Goal: Transaction & Acquisition: Book appointment/travel/reservation

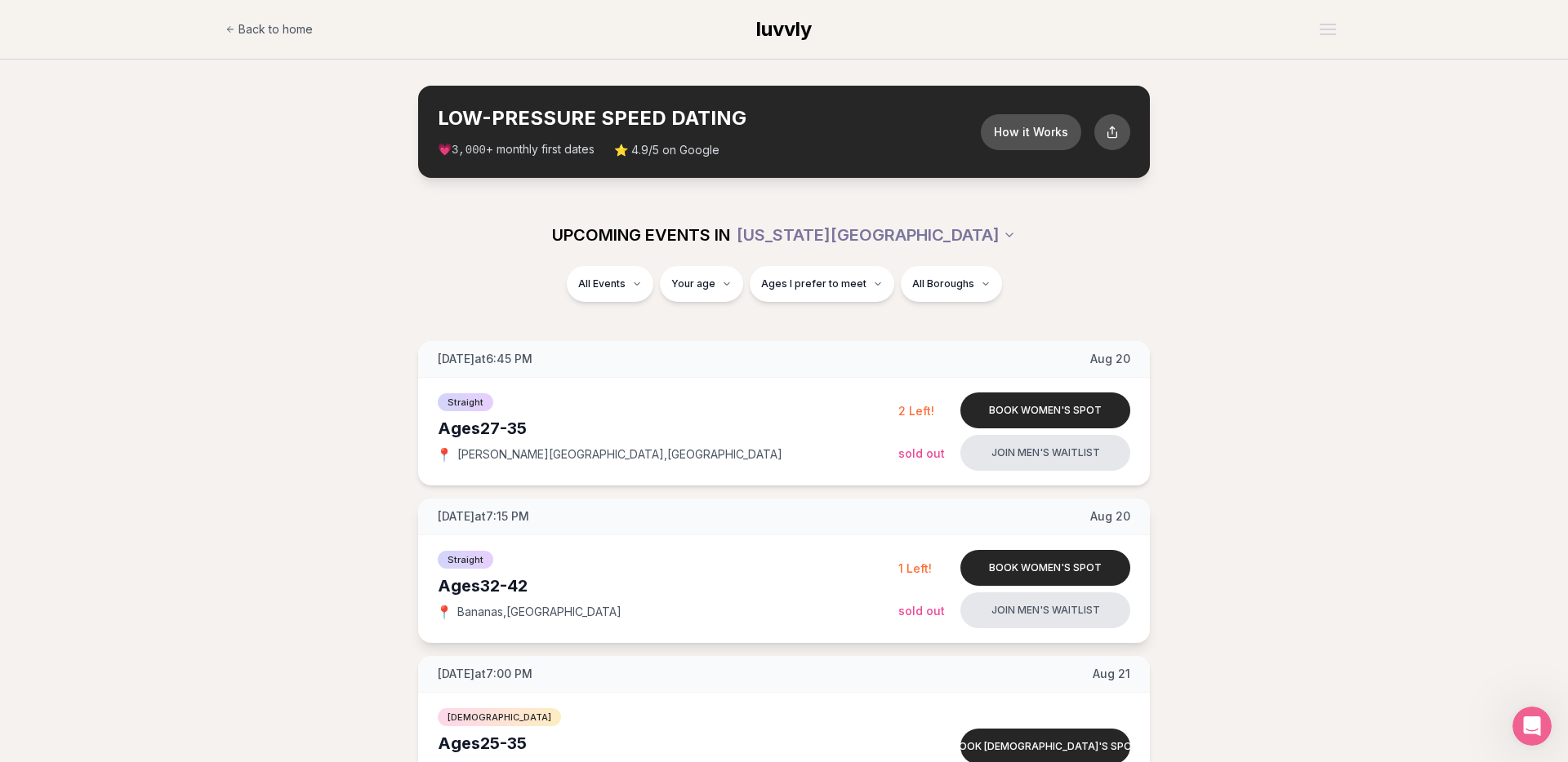
click at [674, 550] on div "Straight" at bounding box center [668, 559] width 460 height 20
click at [778, 598] on div "Straight Ages [DEMOGRAPHIC_DATA] 📍 [GEOGRAPHIC_DATA] , [GEOGRAPHIC_DATA]" at bounding box center [668, 589] width 460 height 81
click at [475, 589] on div "Ages [DEMOGRAPHIC_DATA]" at bounding box center [668, 585] width 460 height 22
click at [1027, 563] on button "Book women's spot" at bounding box center [1045, 567] width 170 height 36
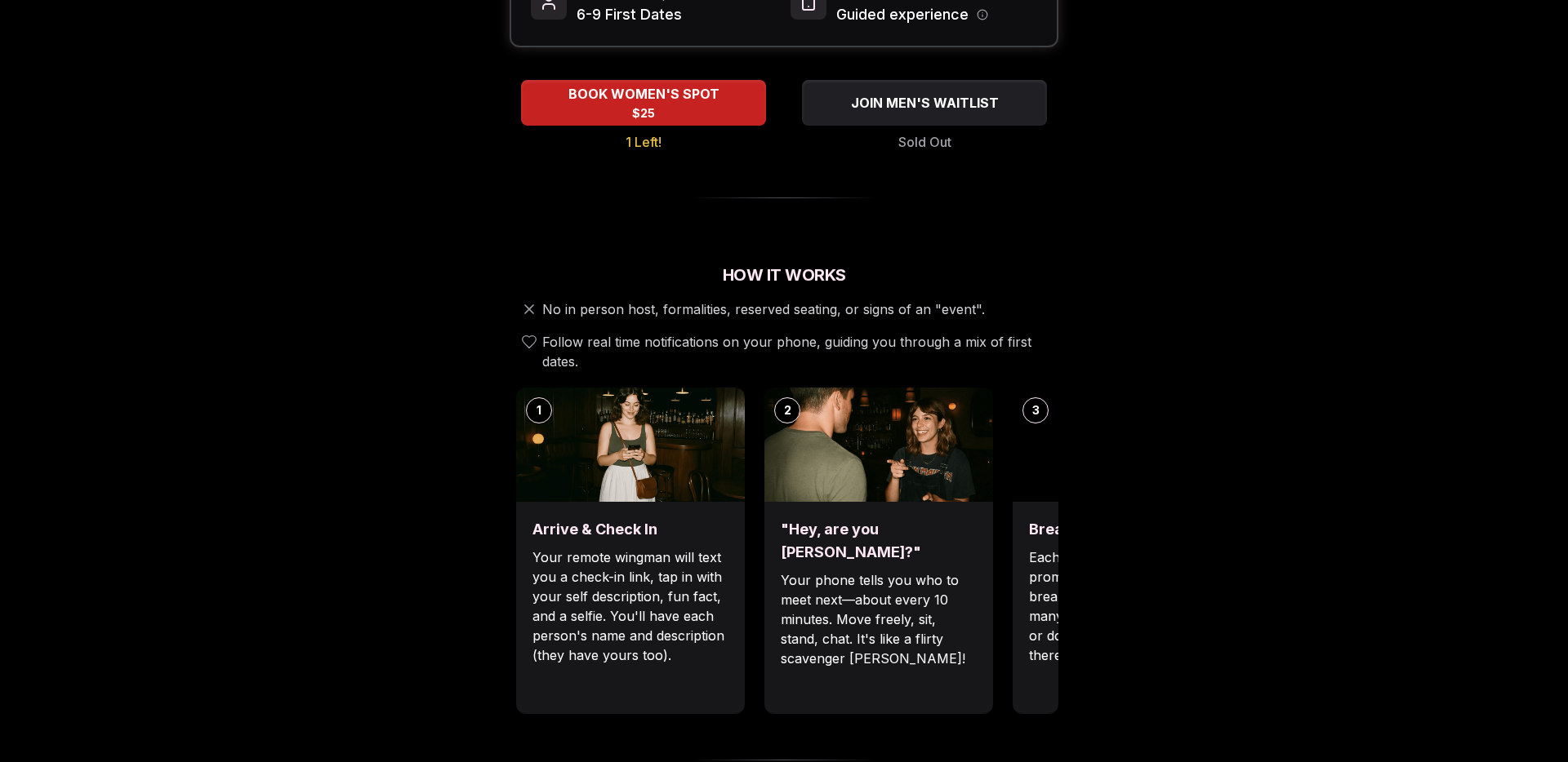
scroll to position [383, 0]
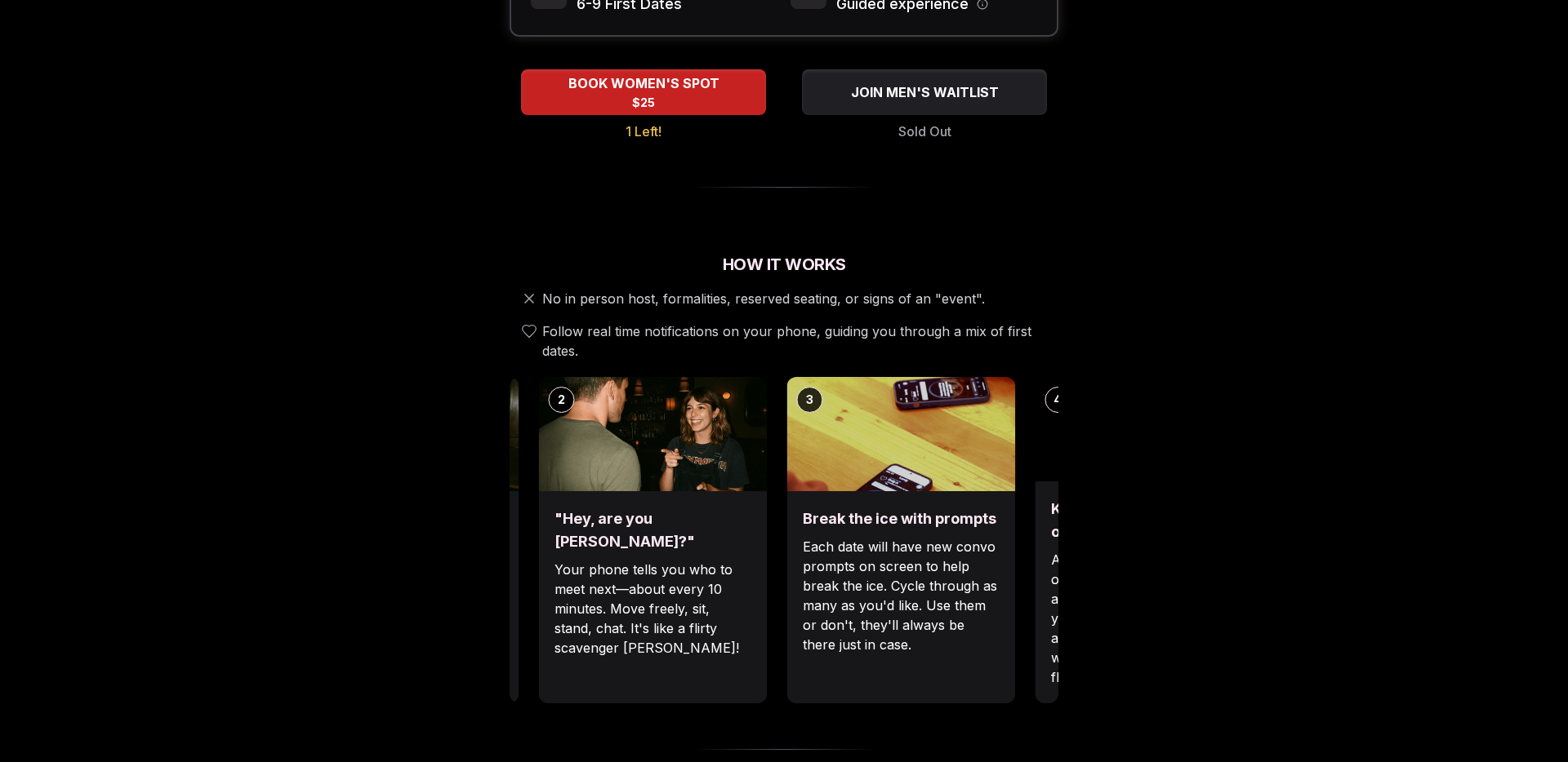
click at [803, 544] on p "Each date will have new convo prompts on screen to help break the ice. Cycle th…" at bounding box center [900, 596] width 196 height 117
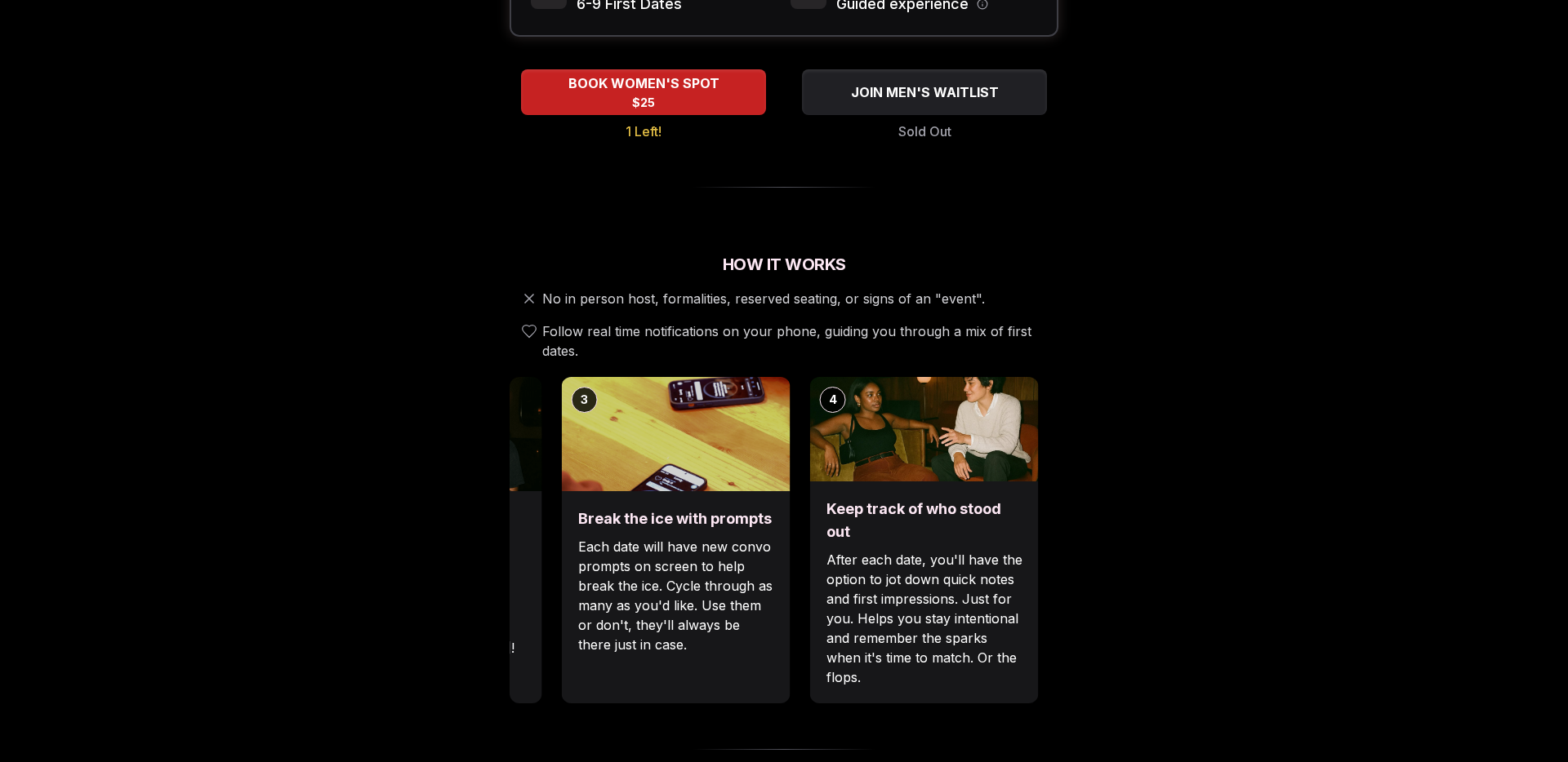
click at [715, 552] on p "Each date will have new convo prompts on screen to help break the ice. Cycle th…" at bounding box center [676, 596] width 196 height 117
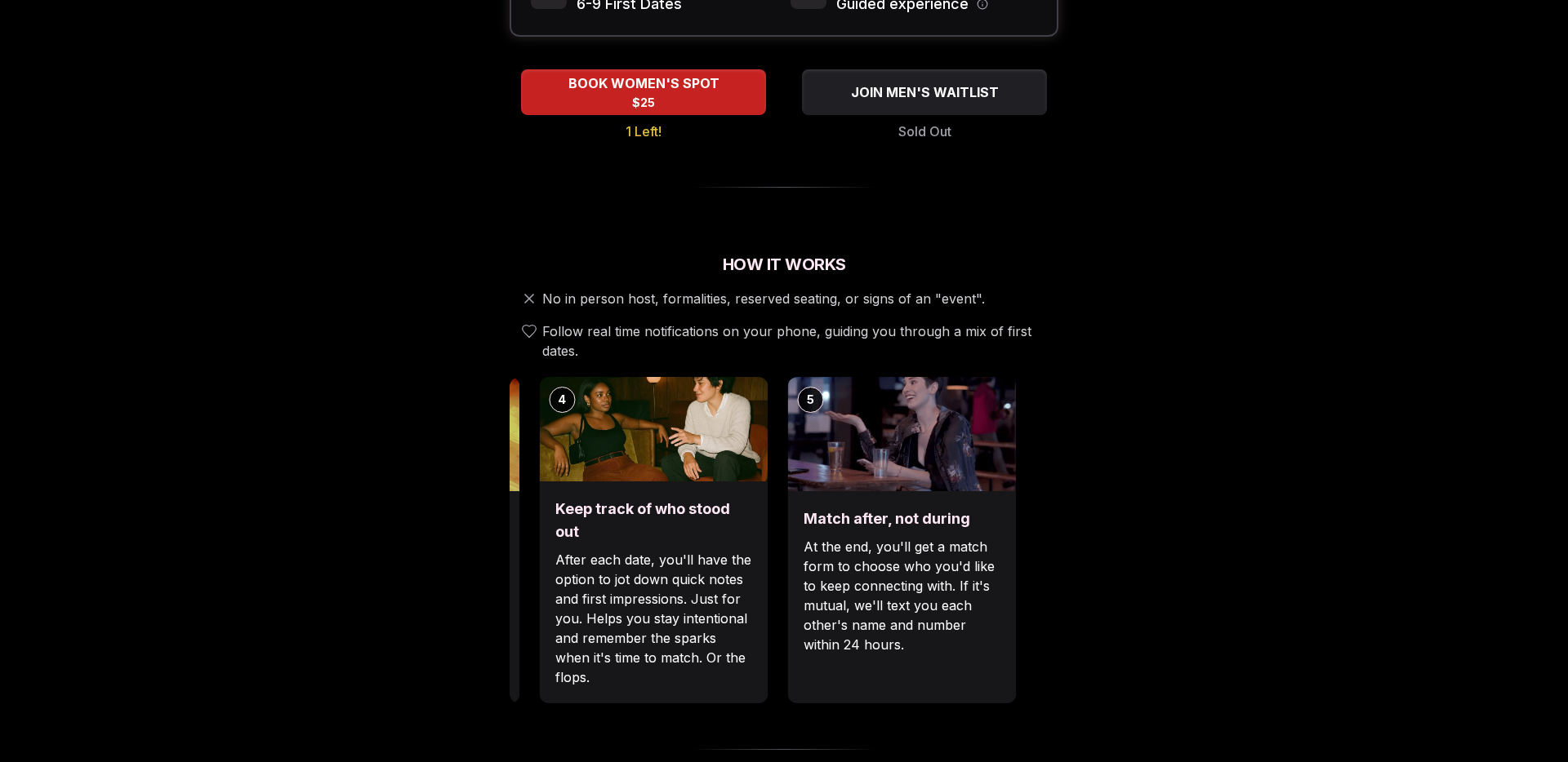
click at [582, 618] on p "After each date, you'll have the option to jot down quick notes and first impre…" at bounding box center [653, 618] width 196 height 137
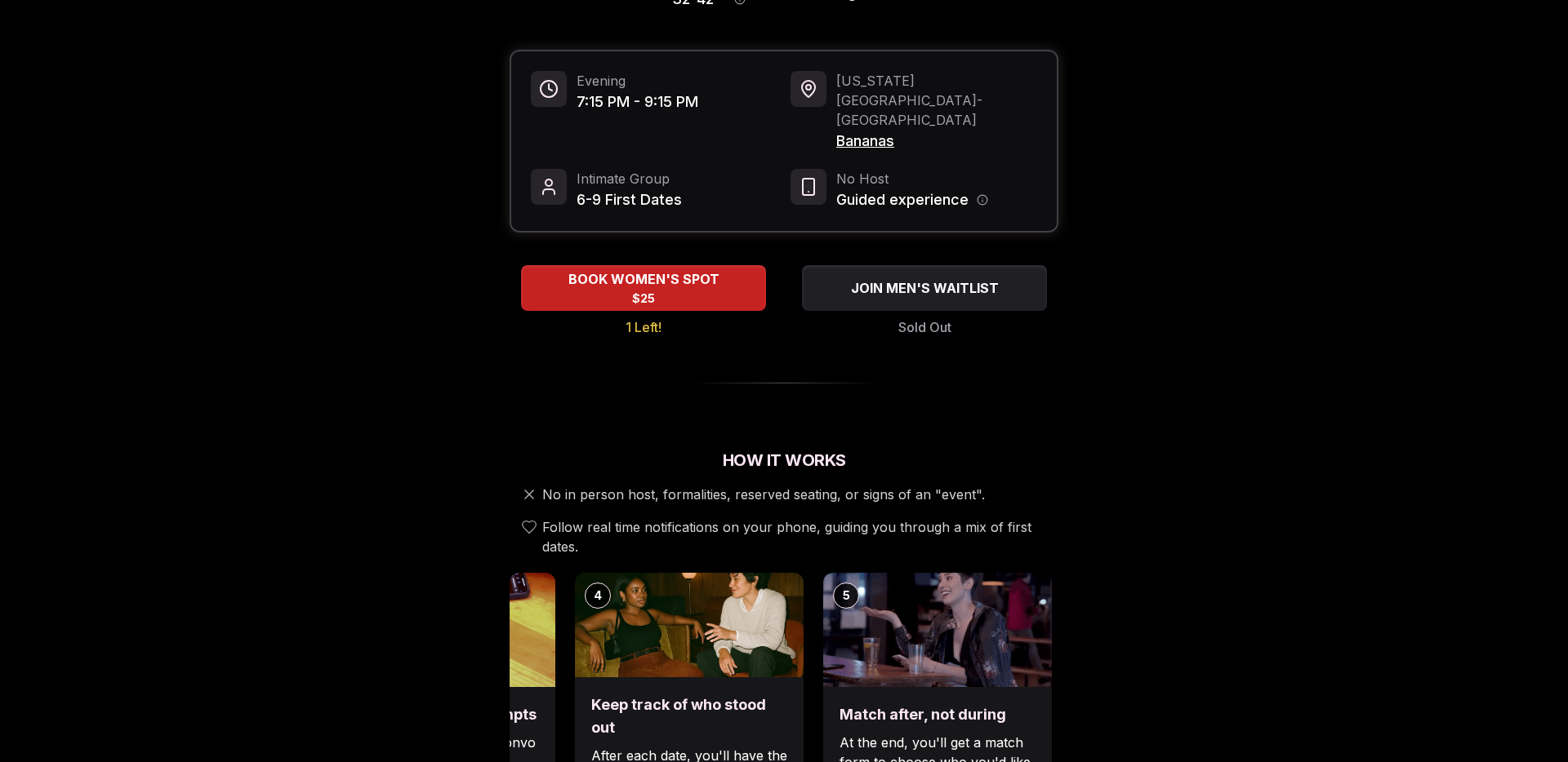
scroll to position [0, 0]
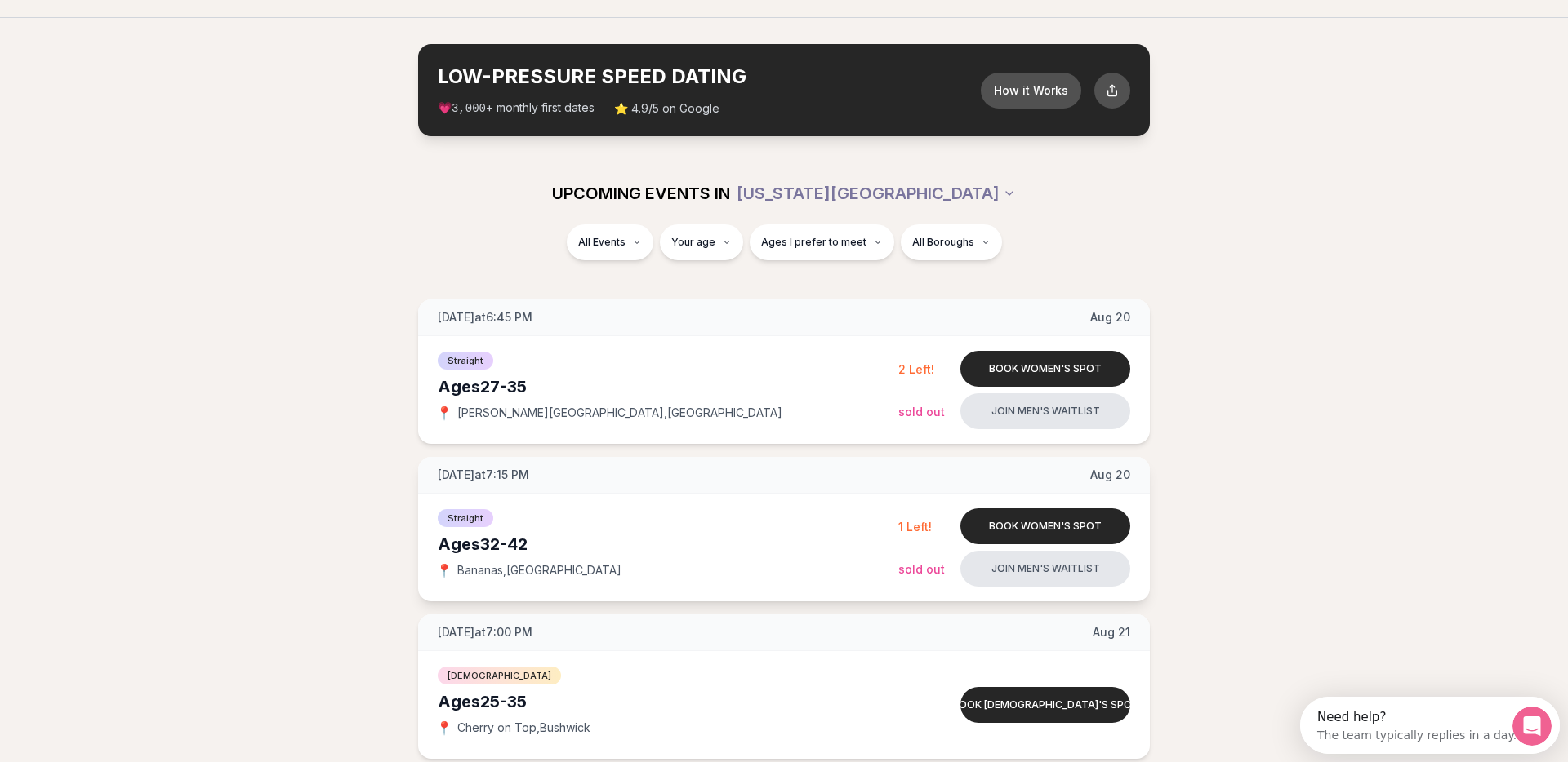
click at [713, 516] on div "Straight" at bounding box center [668, 516] width 460 height 20
